Goal: Information Seeking & Learning: Find specific fact

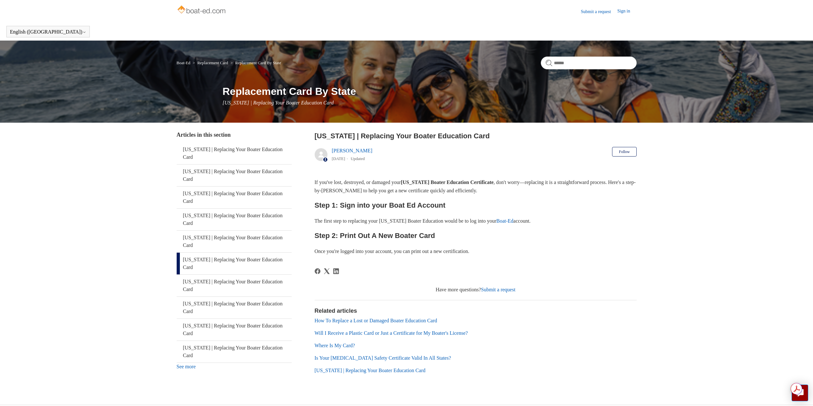
click at [360, 333] on link "Will I Receive a Plastic Card or Just a Certificate for My Boater's License?" at bounding box center [391, 332] width 153 height 5
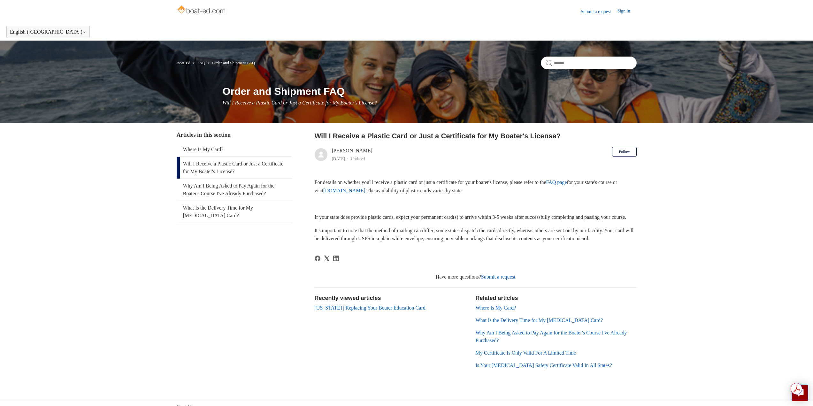
click at [383, 194] on p "For details on whether you'll receive a plastic card or just a certificate for …" at bounding box center [476, 186] width 322 height 16
click at [367, 190] on link "[DOMAIN_NAME]." at bounding box center [344, 190] width 43 height 5
